Goal: Navigation & Orientation: Find specific page/section

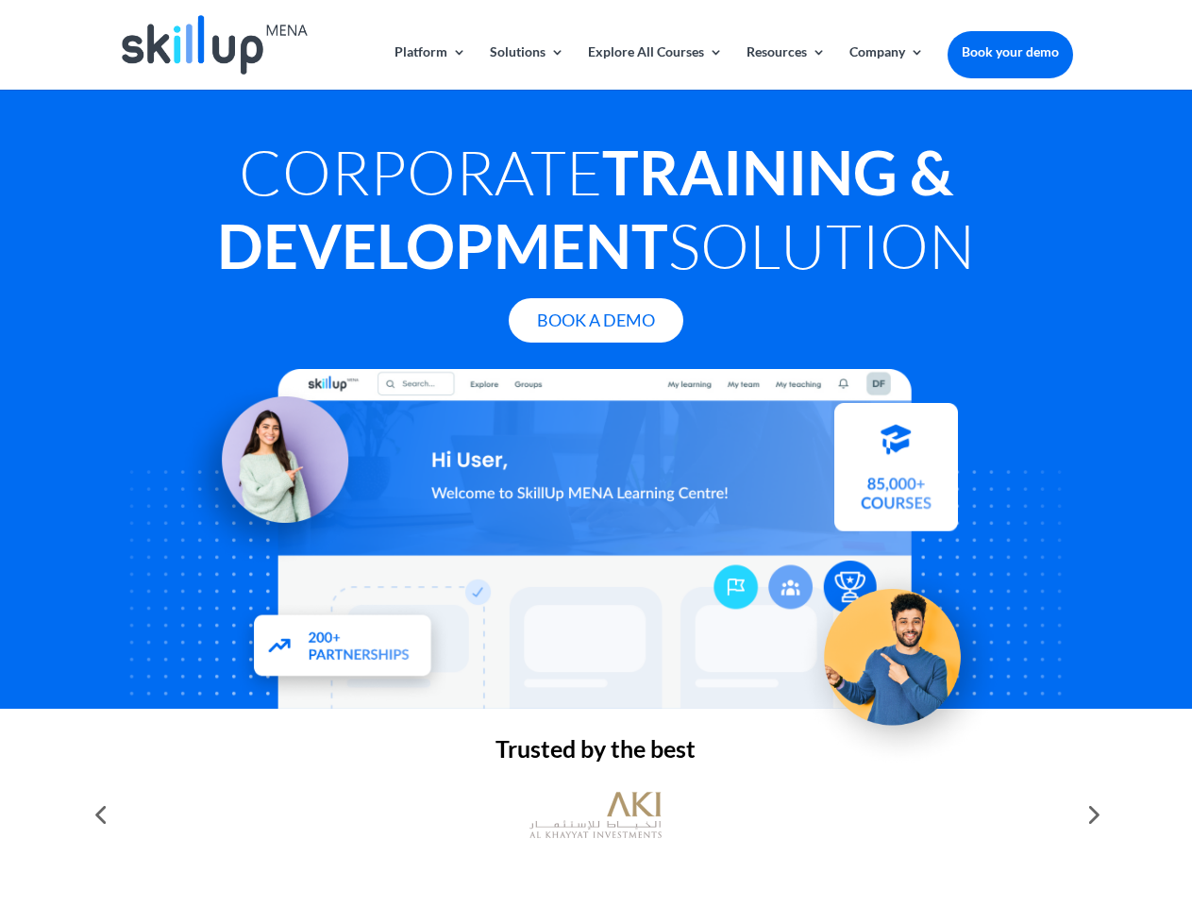
click at [595, 453] on div at bounding box center [595, 539] width 953 height 340
click at [526, 67] on link "Solutions" at bounding box center [527, 67] width 75 height 44
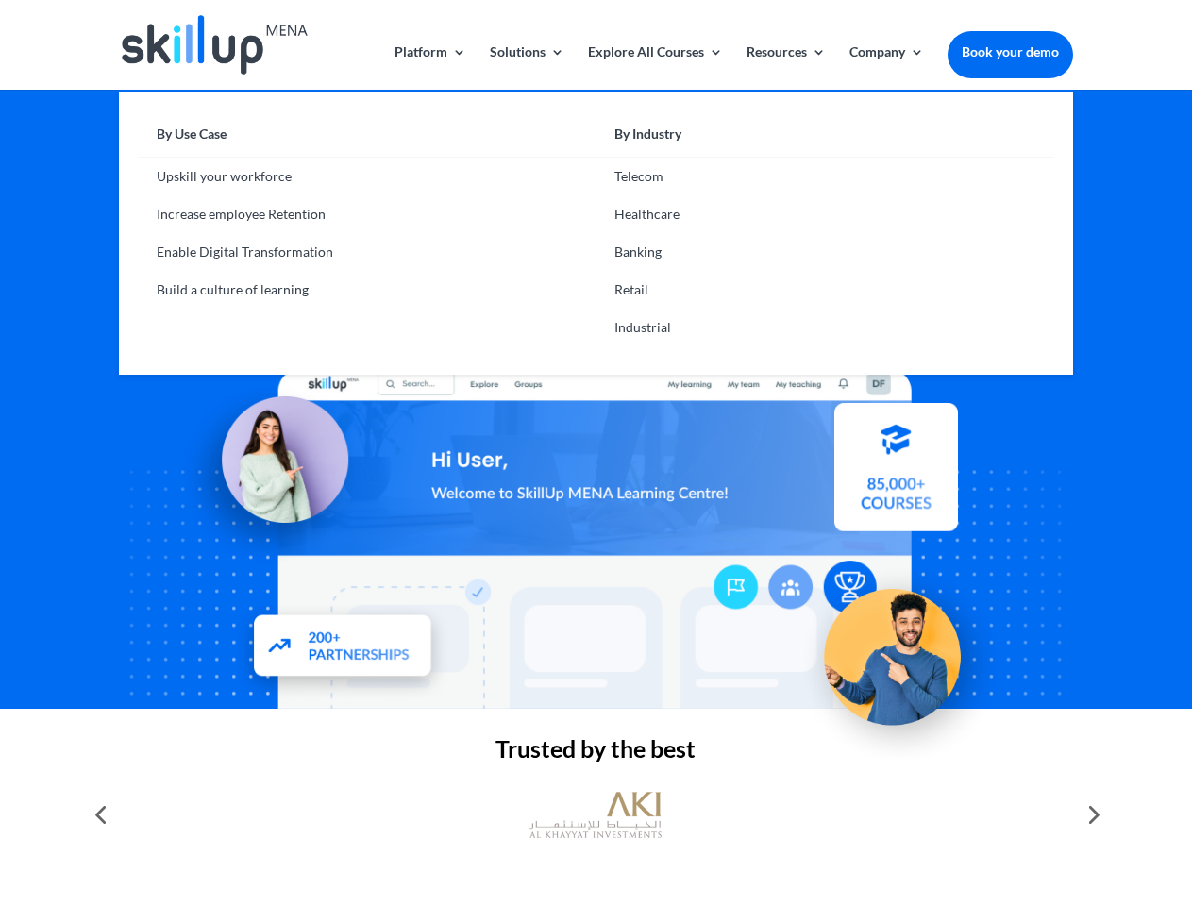
click at [654, 67] on link "Explore All Courses" at bounding box center [655, 67] width 135 height 44
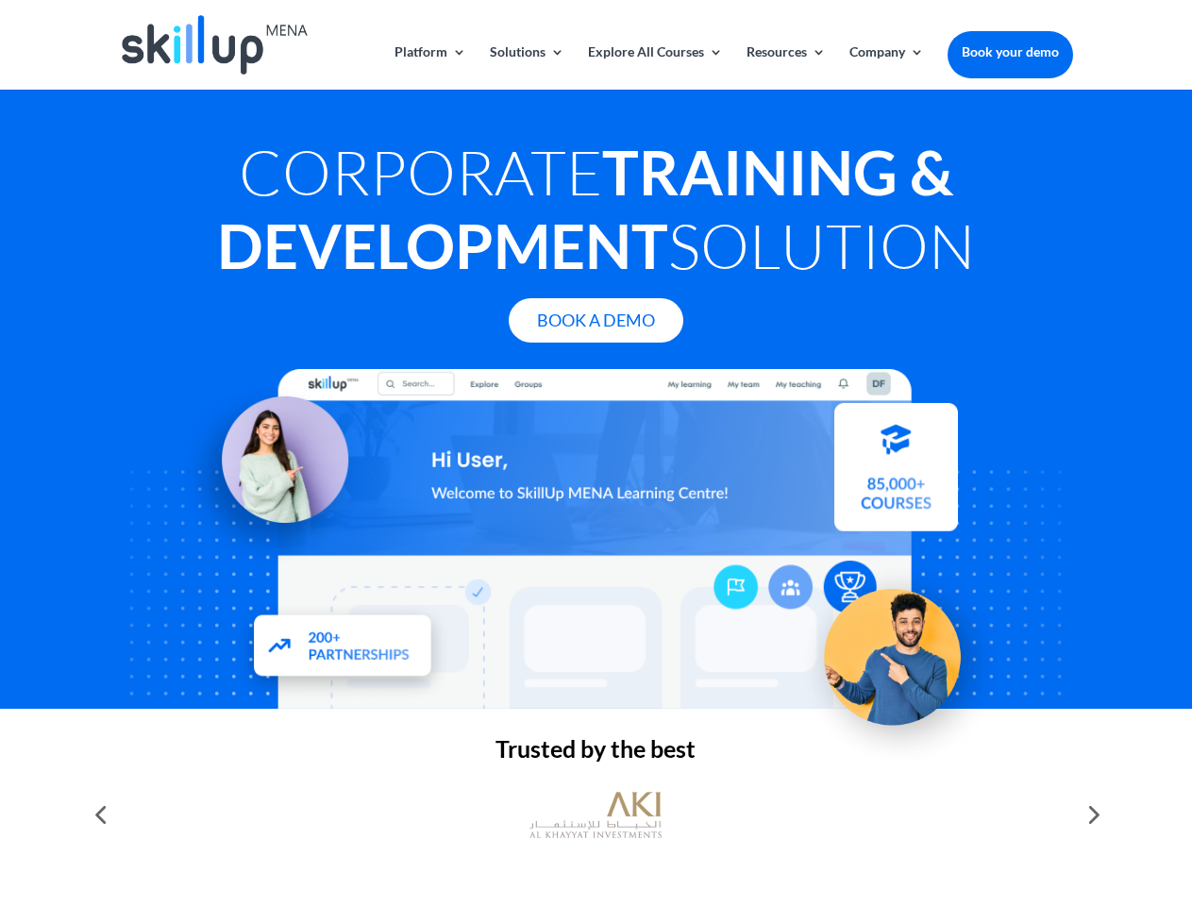
click at [784, 67] on link "Resources" at bounding box center [785, 67] width 79 height 44
click at [886, 67] on link "Company" at bounding box center [886, 67] width 75 height 44
click at [595, 814] on img at bounding box center [595, 814] width 132 height 66
